Goal: Transaction & Acquisition: Purchase product/service

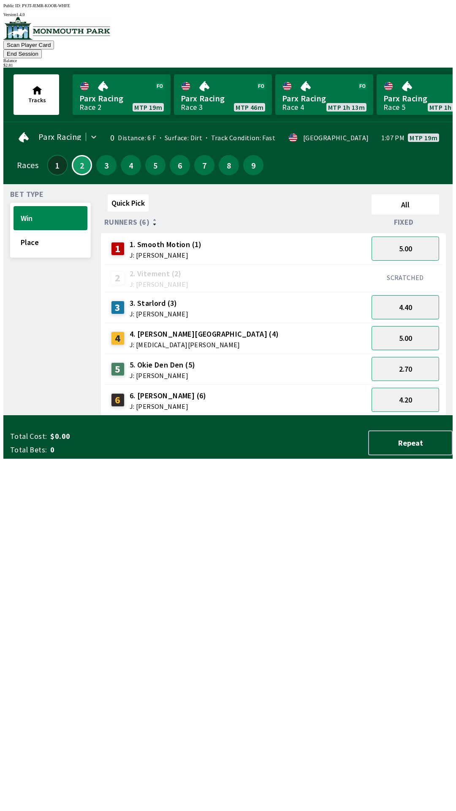
click at [49, 155] on button "1" at bounding box center [57, 165] width 20 height 20
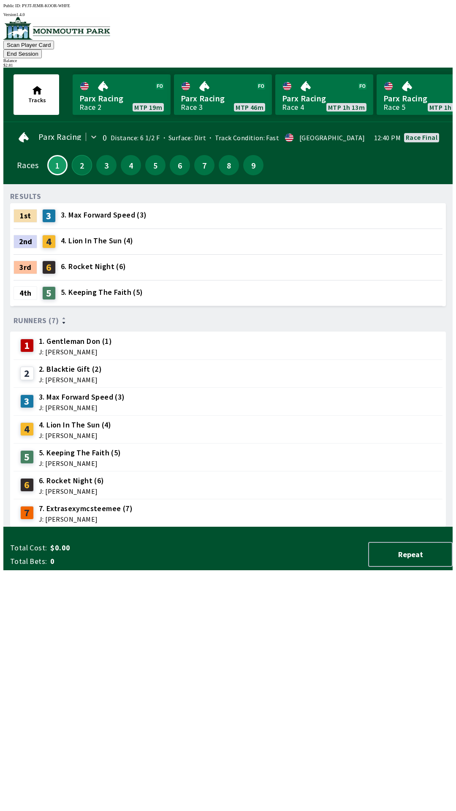
click at [75, 155] on button "2" at bounding box center [82, 165] width 20 height 20
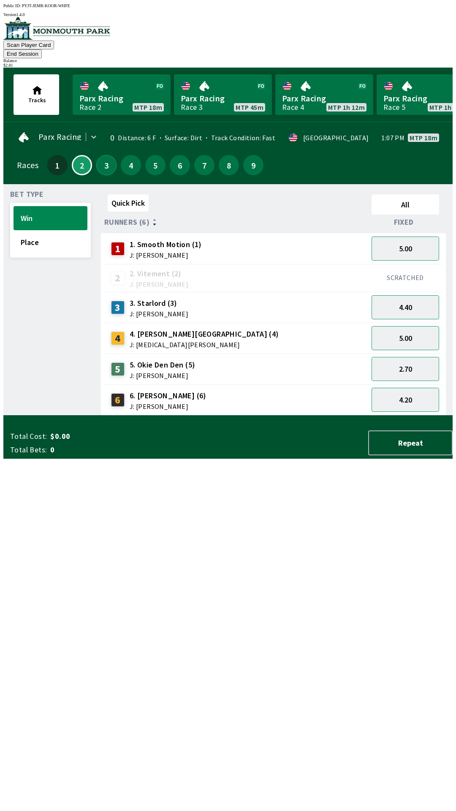
click at [98, 156] on button "3" at bounding box center [106, 165] width 20 height 20
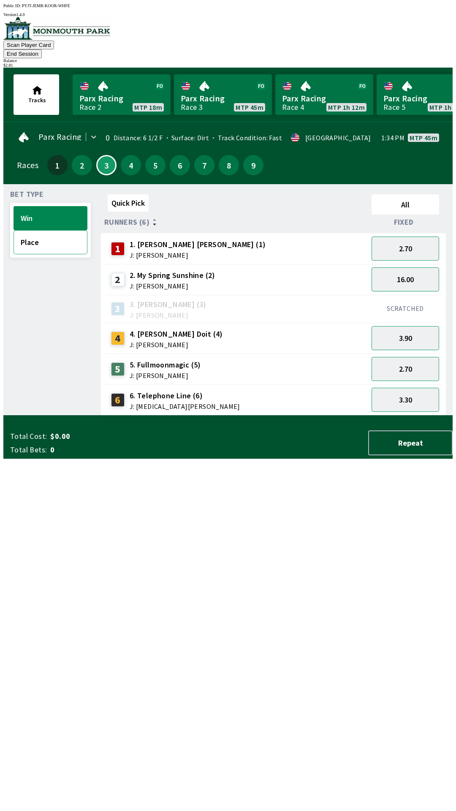
click at [43, 231] on button "Place" at bounding box center [51, 242] width 74 height 24
click at [410, 236] on button "1.45" at bounding box center [406, 248] width 68 height 24
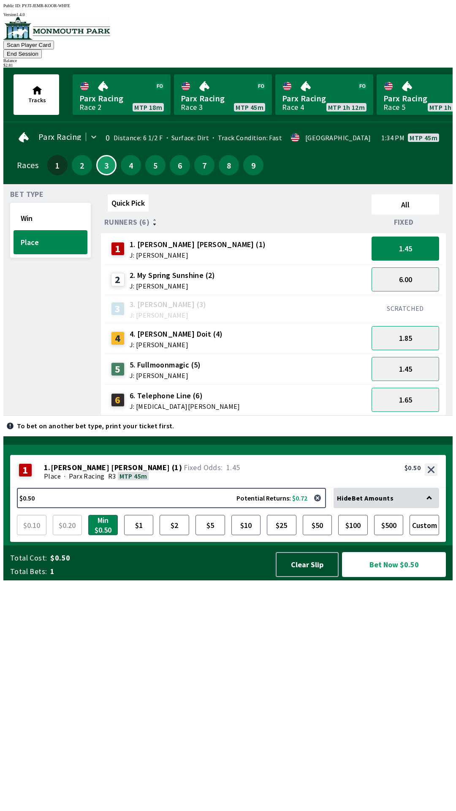
click at [387, 577] on button "Bet Now $0.50" at bounding box center [394, 564] width 104 height 25
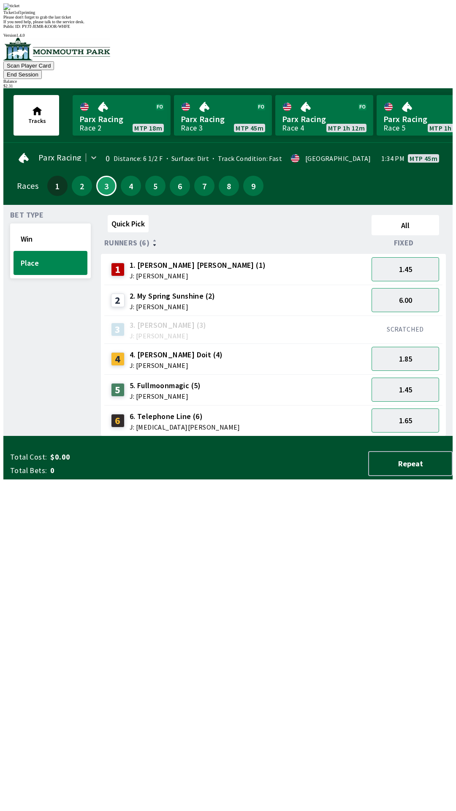
click at [17, 436] on div "Bet Type Win Place" at bounding box center [50, 324] width 81 height 225
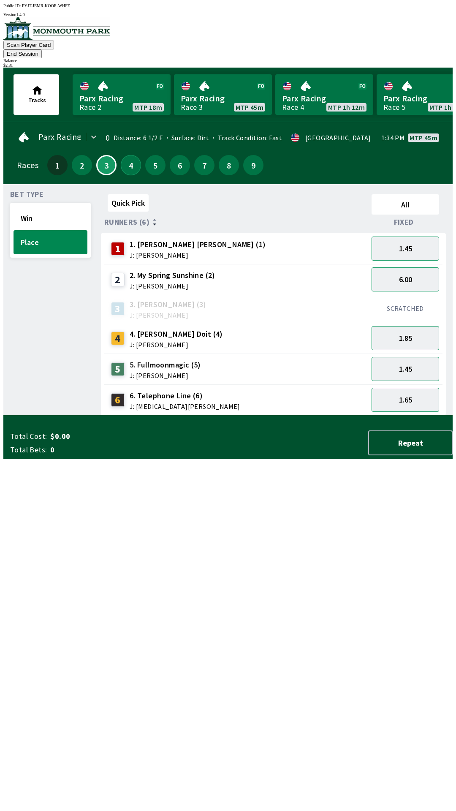
click at [127, 155] on button "4" at bounding box center [131, 165] width 20 height 20
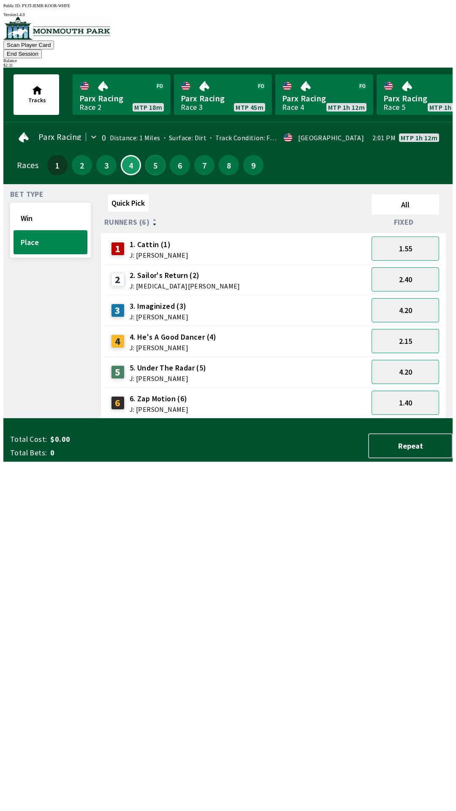
click at [146, 155] on button "5" at bounding box center [155, 165] width 20 height 20
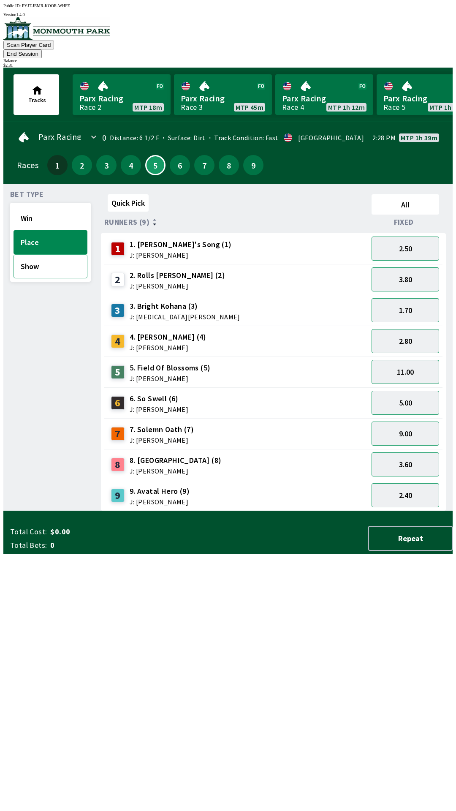
click at [51, 256] on button "Show" at bounding box center [51, 266] width 74 height 24
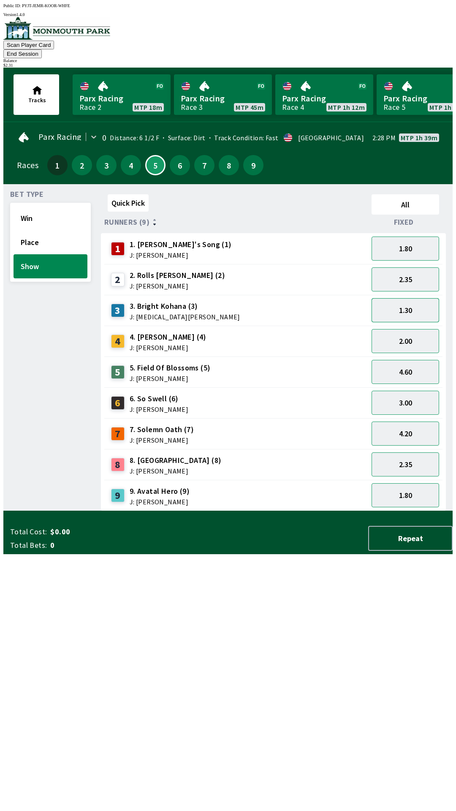
click at [410, 299] on button "1.30" at bounding box center [406, 310] width 68 height 24
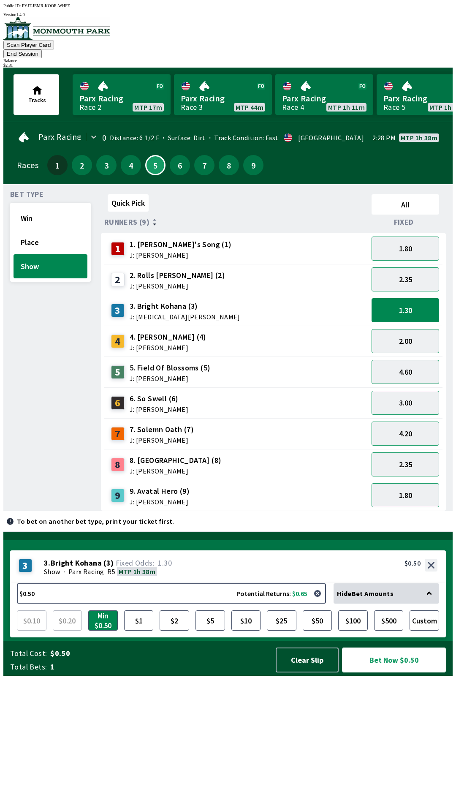
click at [390, 672] on button "Bet Now $0.50" at bounding box center [394, 659] width 104 height 25
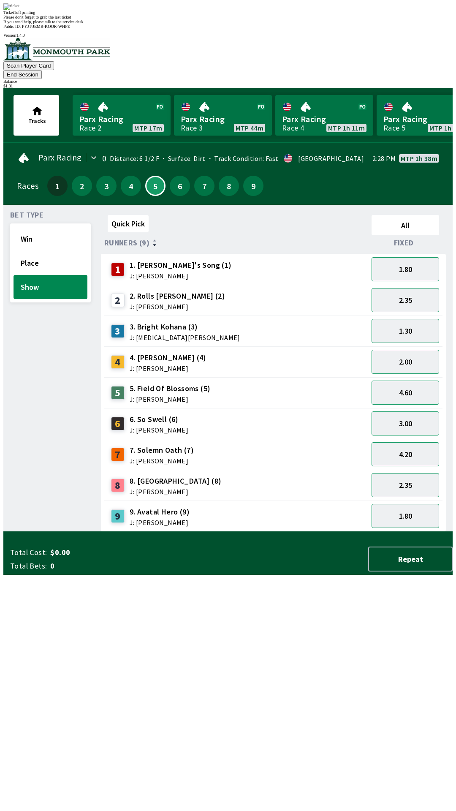
click at [26, 452] on div "Bet Type Win Place Show" at bounding box center [50, 372] width 81 height 320
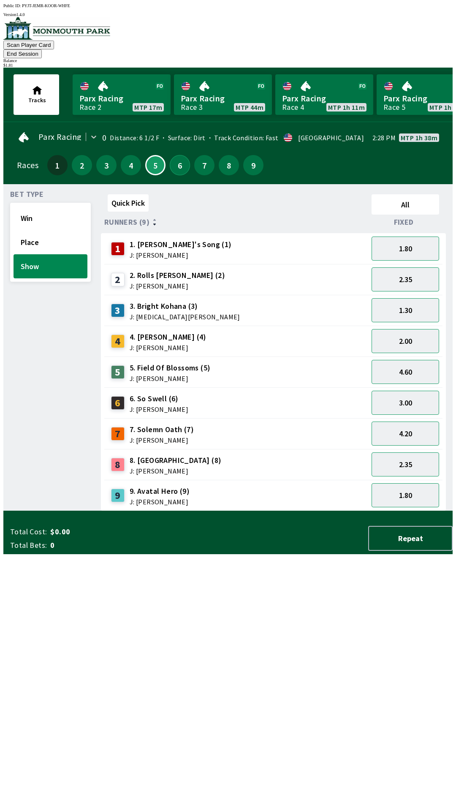
click at [173, 155] on button "6" at bounding box center [180, 165] width 20 height 20
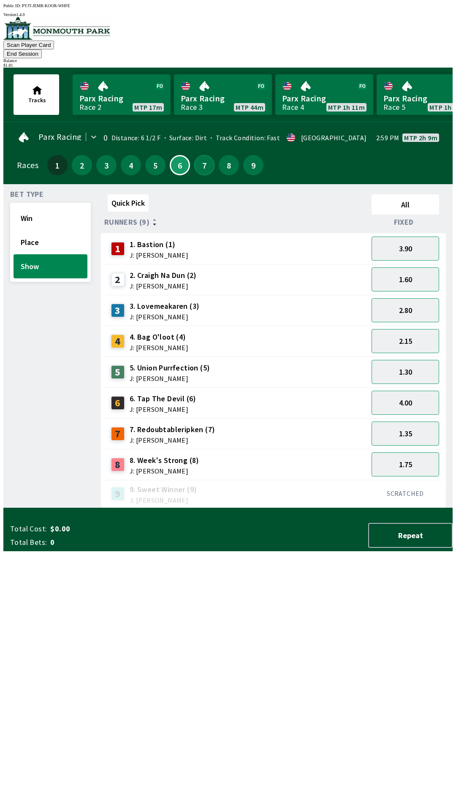
click at [196, 157] on button "7" at bounding box center [204, 165] width 20 height 20
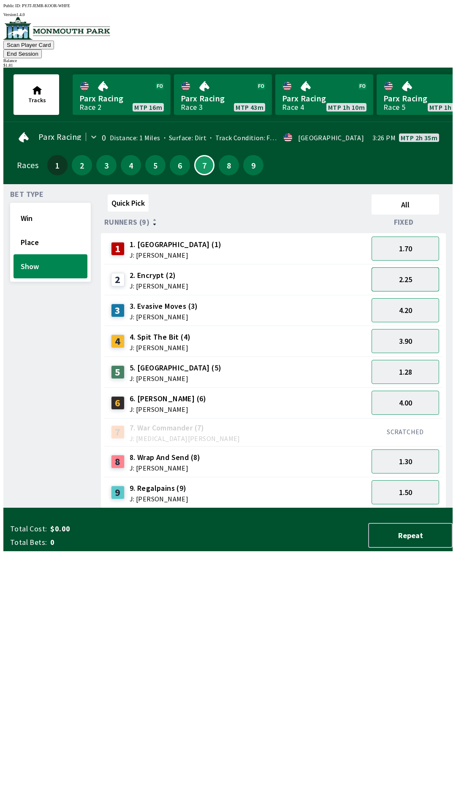
click at [402, 267] on button "2.25" at bounding box center [406, 279] width 68 height 24
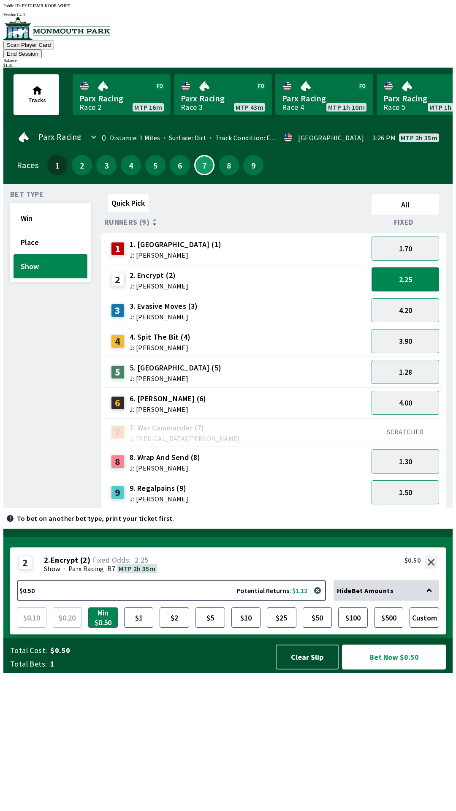
click at [383, 669] on button "Bet Now $0.50" at bounding box center [394, 656] width 104 height 25
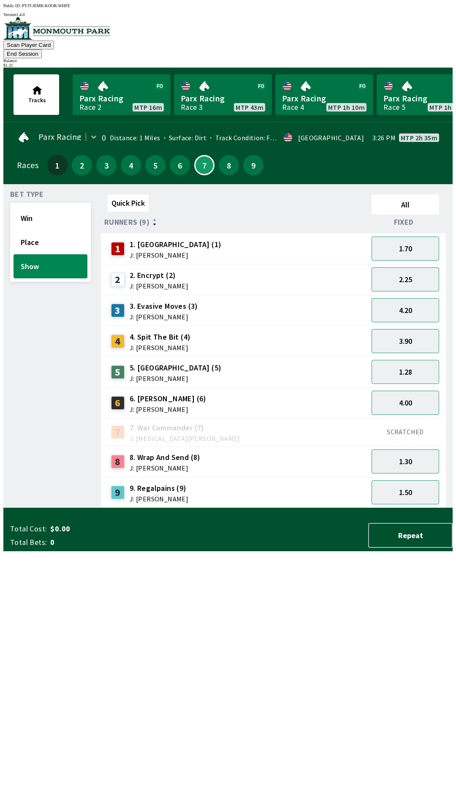
click at [21, 508] on div "Bet Type Win Place Show" at bounding box center [50, 349] width 81 height 317
click at [221, 155] on button "8" at bounding box center [229, 165] width 20 height 20
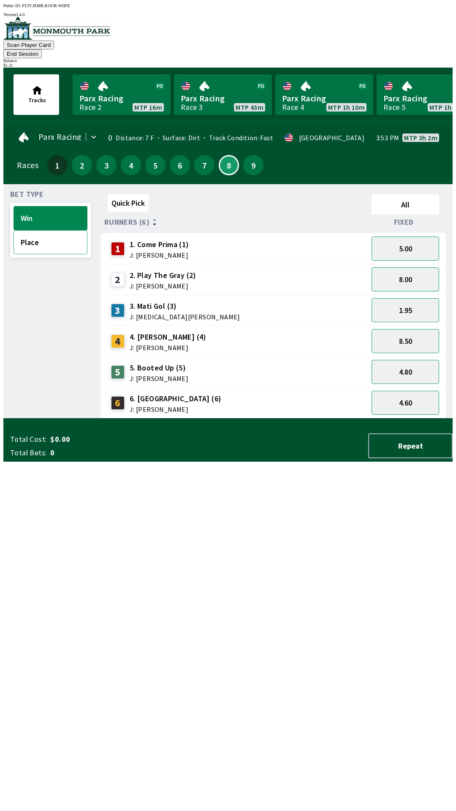
click at [49, 233] on button "Place" at bounding box center [51, 242] width 74 height 24
click at [414, 298] on button "1.22" at bounding box center [406, 310] width 68 height 24
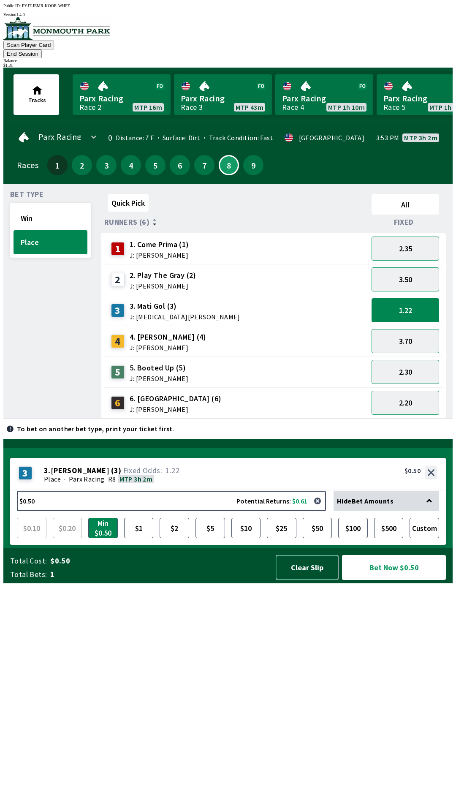
click at [291, 580] on button "Clear Slip" at bounding box center [307, 567] width 63 height 25
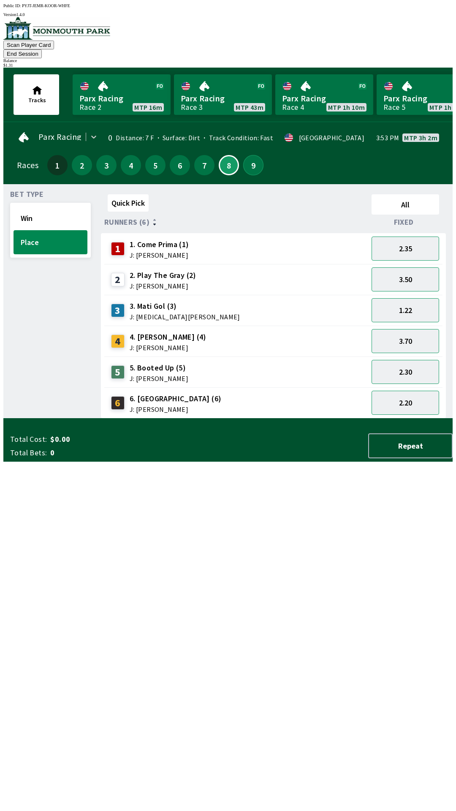
click at [243, 155] on button "9" at bounding box center [253, 165] width 20 height 20
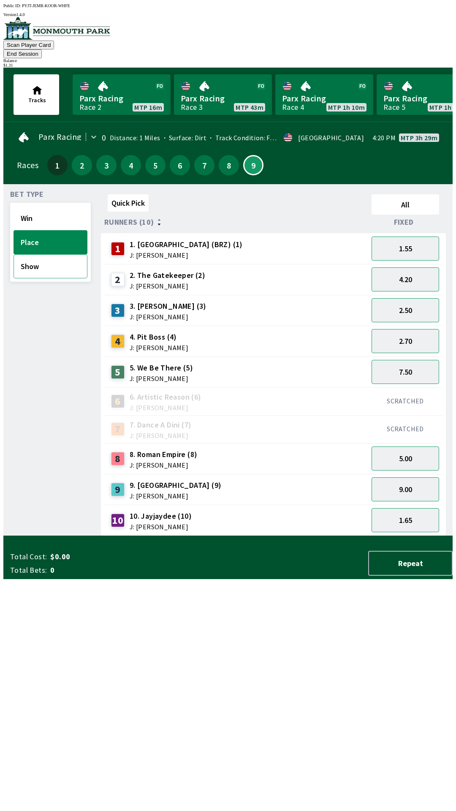
click at [52, 254] on button "Show" at bounding box center [51, 266] width 74 height 24
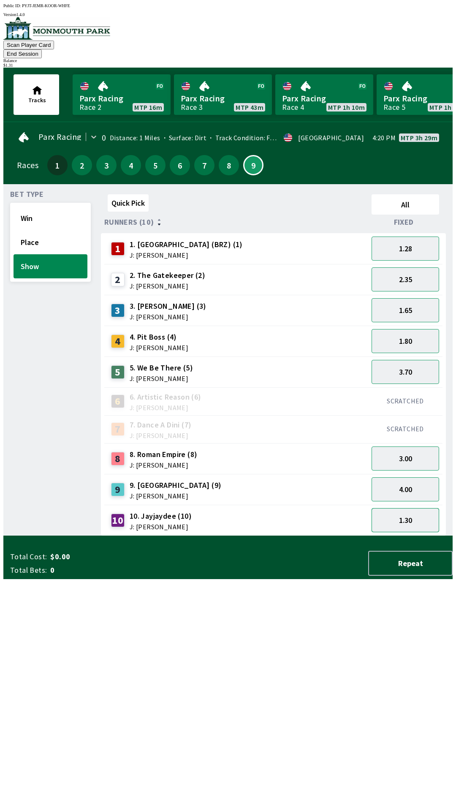
click at [410, 508] on button "1.30" at bounding box center [406, 520] width 68 height 24
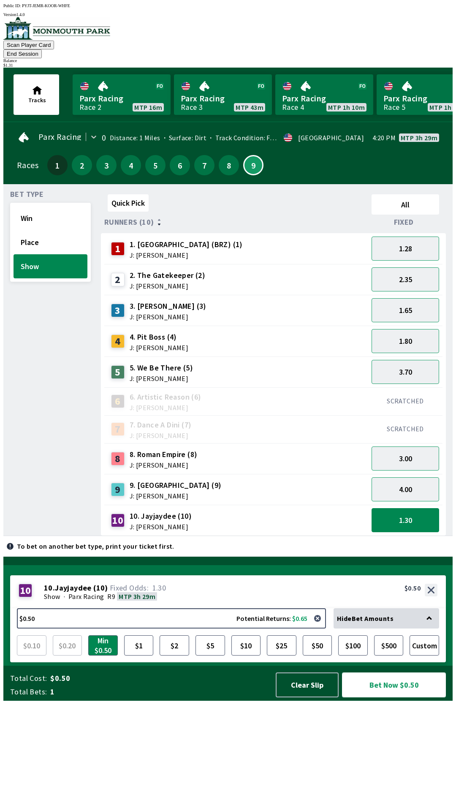
click at [387, 697] on button "Bet Now $0.50" at bounding box center [394, 684] width 104 height 25
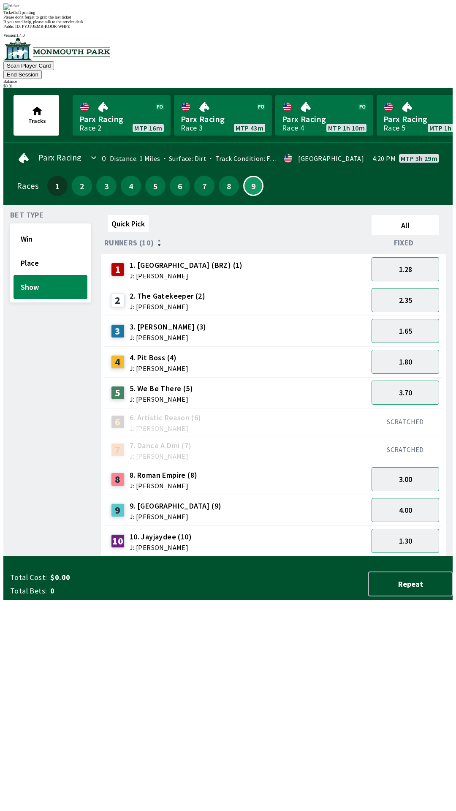
click at [27, 541] on div "Bet Type Win Place Show" at bounding box center [50, 384] width 81 height 345
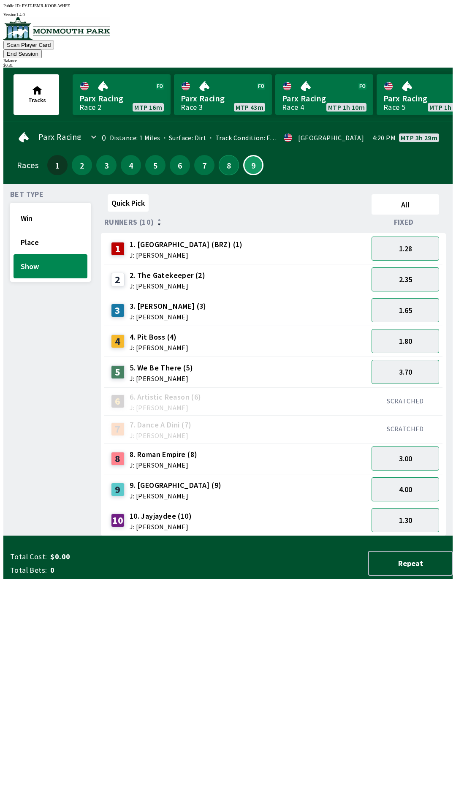
click at [219, 155] on button "8" at bounding box center [229, 165] width 20 height 20
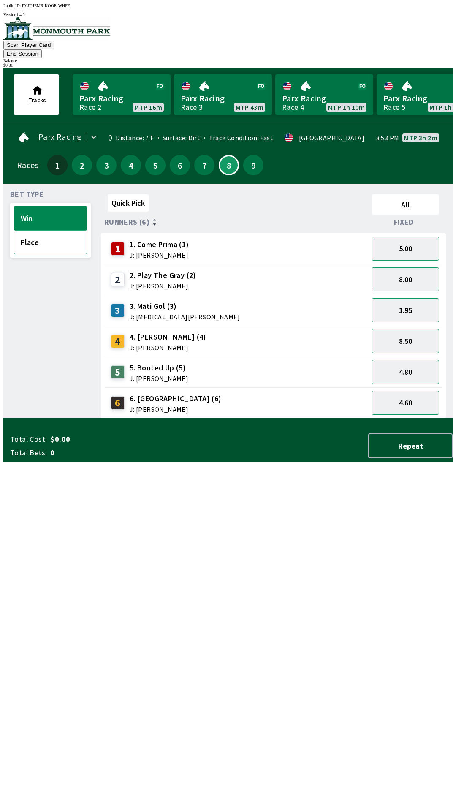
click at [47, 230] on button "Place" at bounding box center [51, 242] width 74 height 24
click at [406, 299] on button "1.22" at bounding box center [406, 310] width 68 height 24
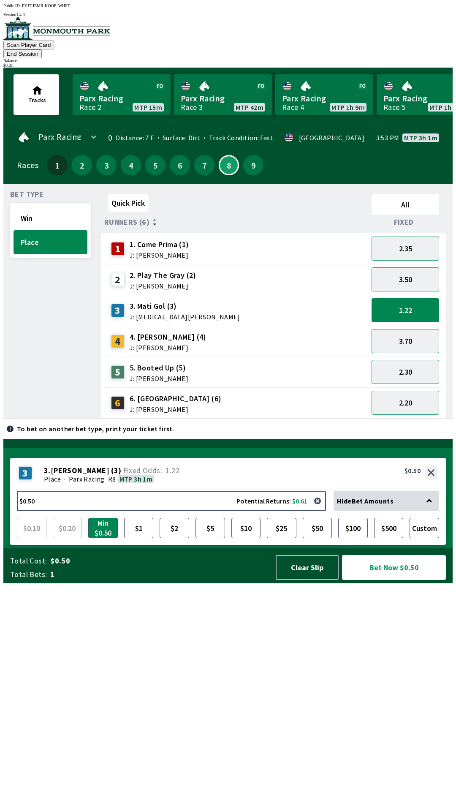
click at [385, 580] on button "Bet Now $0.50" at bounding box center [394, 567] width 104 height 25
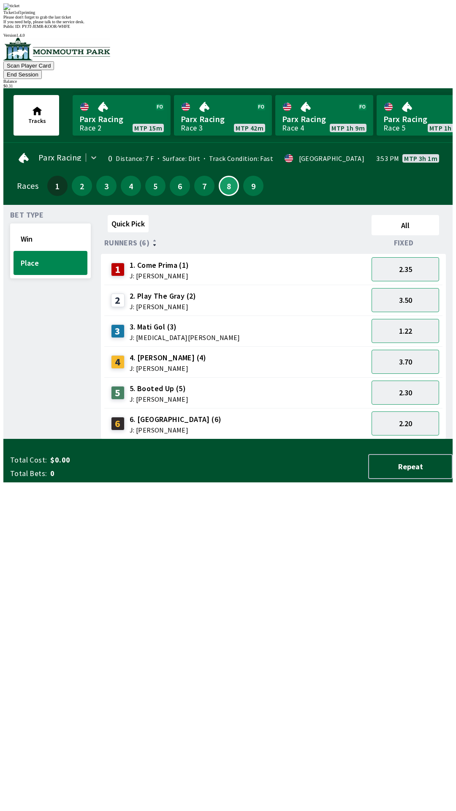
click at [42, 439] on div "Bet Type Win Place" at bounding box center [50, 326] width 81 height 228
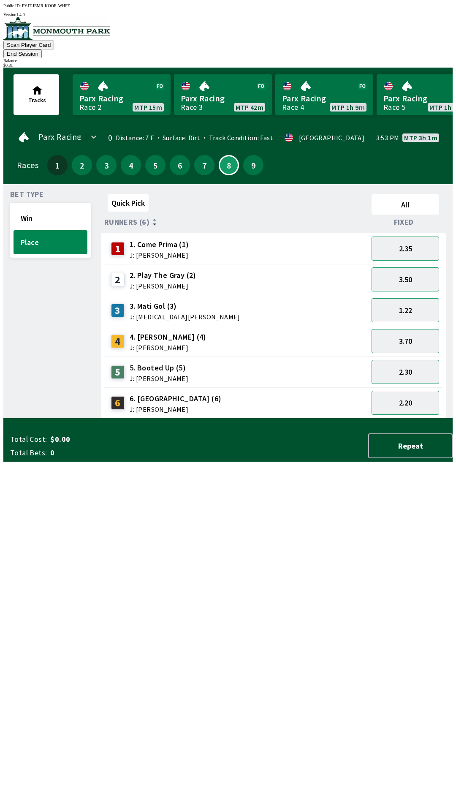
click at [42, 49] on button "End Session" at bounding box center [22, 53] width 38 height 9
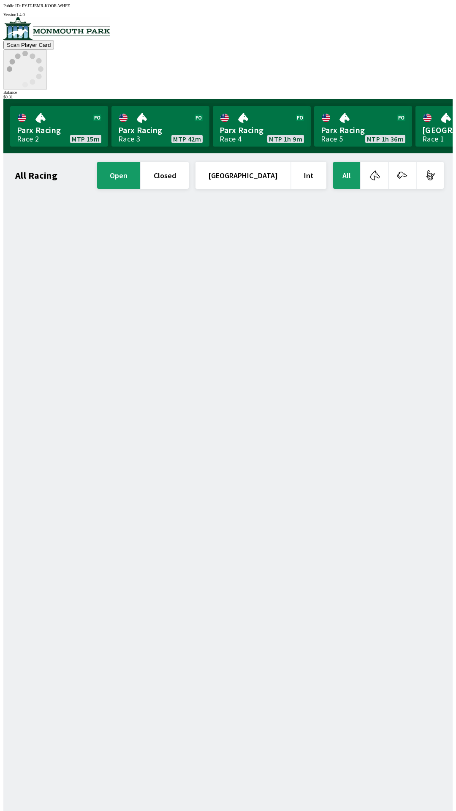
click at [43, 51] on icon at bounding box center [25, 69] width 37 height 37
